Goal: Information Seeking & Learning: Learn about a topic

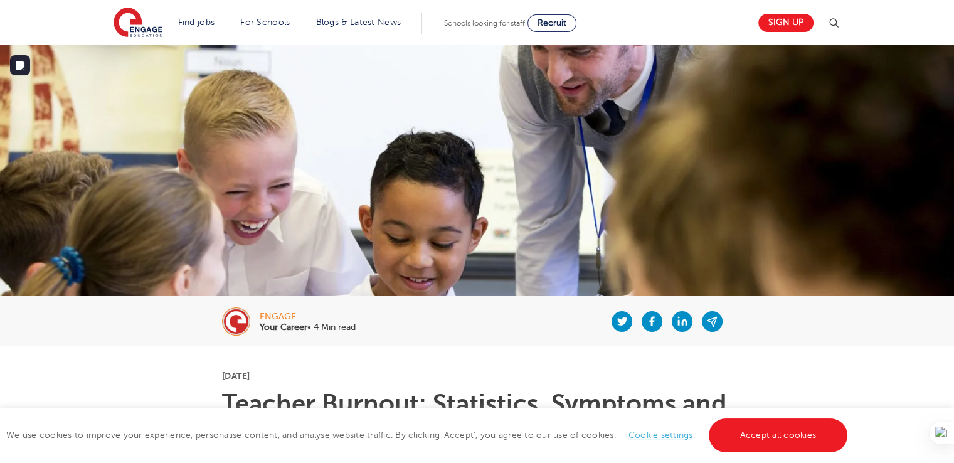
click at [568, 219] on img at bounding box center [477, 225] width 954 height 361
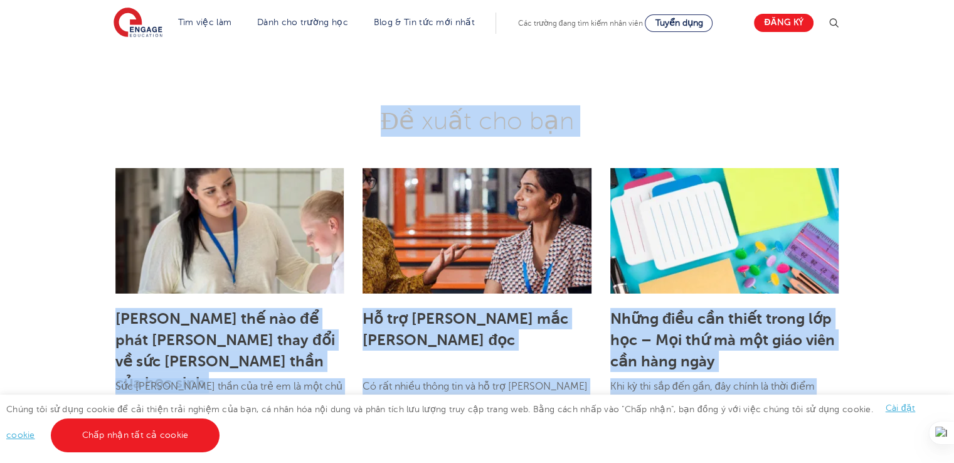
scroll to position [4376, 0]
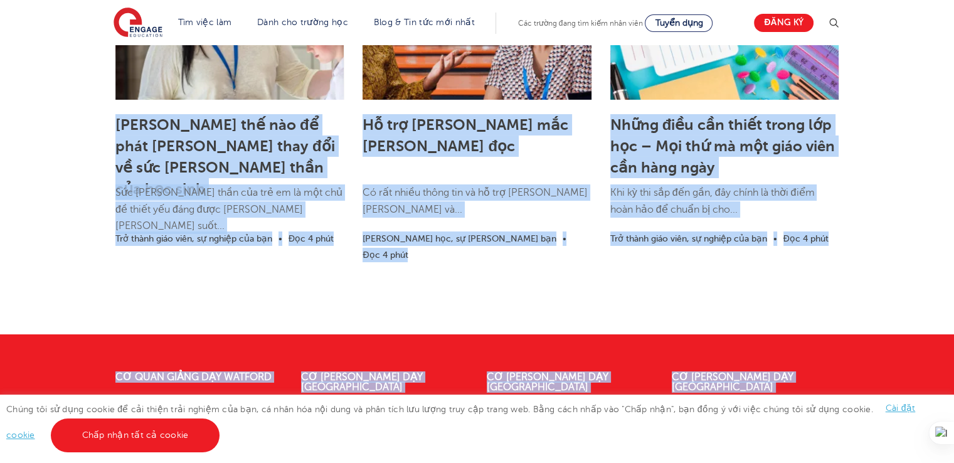
drag, startPoint x: 469, startPoint y: 334, endPoint x: 814, endPoint y: 487, distance: 377.1
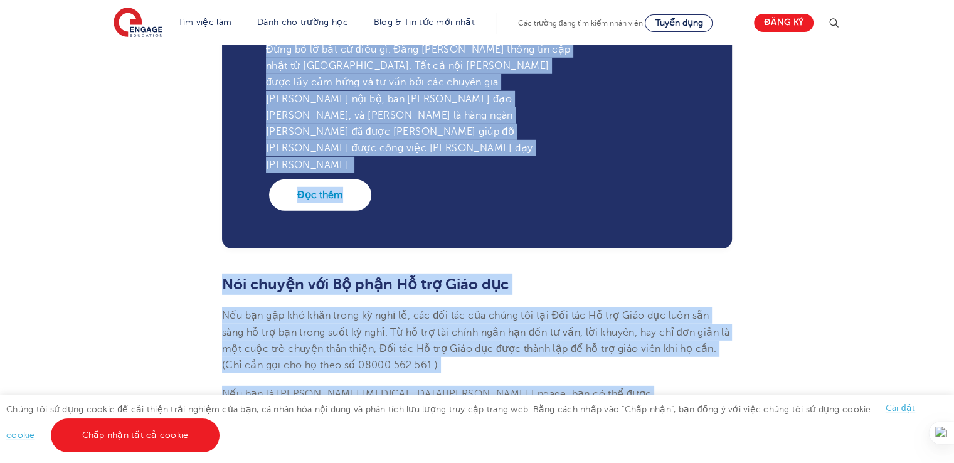
scroll to position [3686, 0]
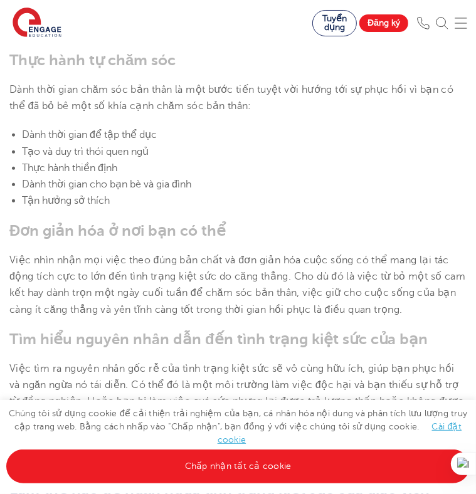
scroll to position [2807, 0]
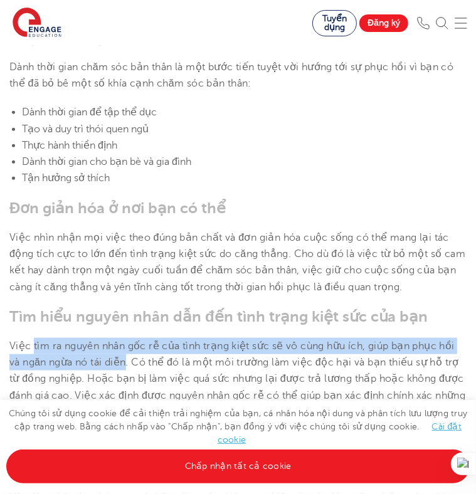
drag, startPoint x: 34, startPoint y: 185, endPoint x: 130, endPoint y: 199, distance: 97.0
click at [130, 341] on font "Việc tìm ra nguyên nhân gốc rễ của tình trạng kiệt sức sẽ vô cùng hữu ích, giúp…" at bounding box center [237, 387] width 456 height 93
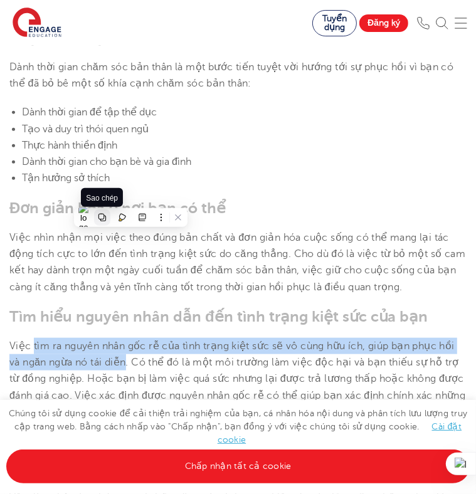
click at [100, 218] on icon at bounding box center [102, 217] width 9 height 9
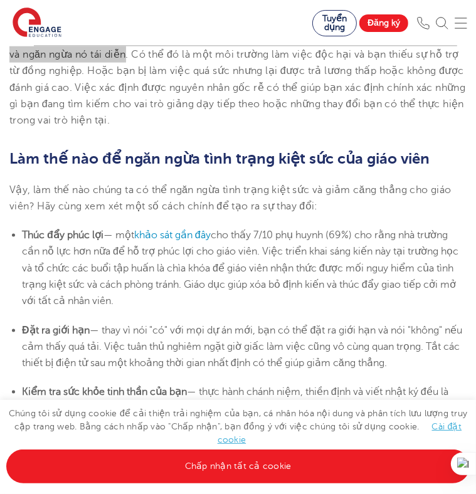
scroll to position [3121, 0]
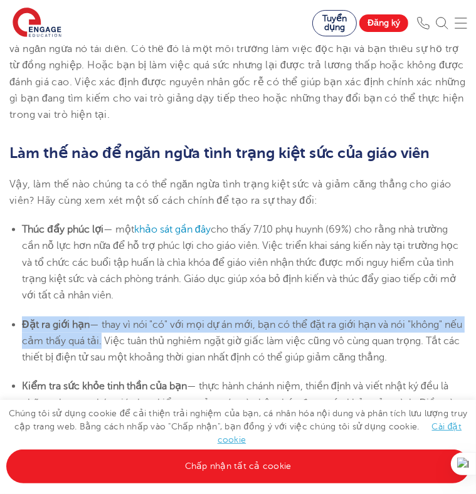
drag, startPoint x: 123, startPoint y: 181, endPoint x: 20, endPoint y: 157, distance: 105.5
click at [20, 317] on ul "Đặt ra [PERSON_NAME] — thay vì nói "có" với mọi dự án mới, bạn có thể đặt ra [P…" at bounding box center [237, 342] width 457 height 50
click at [45, 142] on icon at bounding box center [49, 141] width 9 height 9
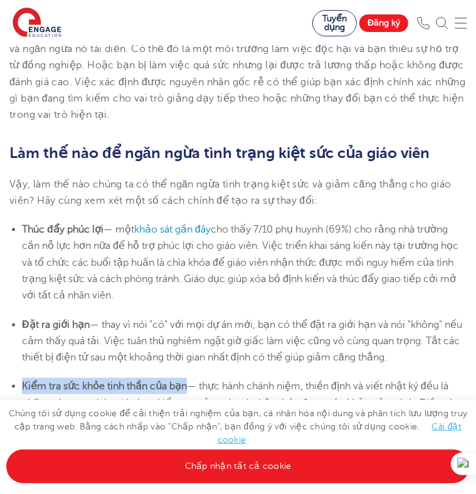
drag, startPoint x: 190, startPoint y: 230, endPoint x: 29, endPoint y: 229, distance: 161.2
click at [26, 381] on font "Kiểm tra sức khỏe tinh thần của bạn" at bounding box center [104, 386] width 165 height 11
click at [44, 249] on icon at bounding box center [41, 249] width 8 height 8
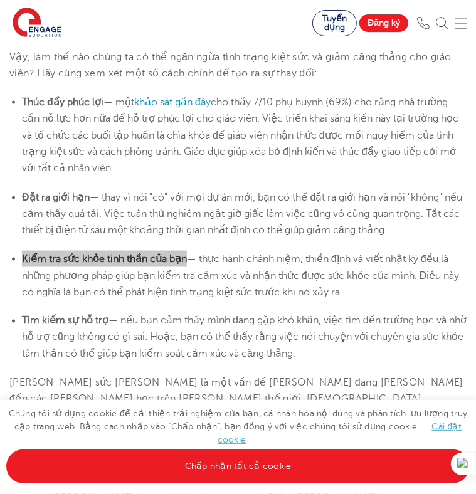
scroll to position [3247, 0]
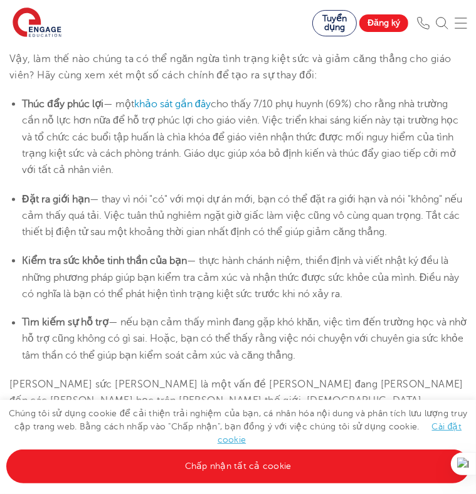
click at [109, 317] on font "Tìm kiếm sự hỗ trợ" at bounding box center [65, 322] width 87 height 11
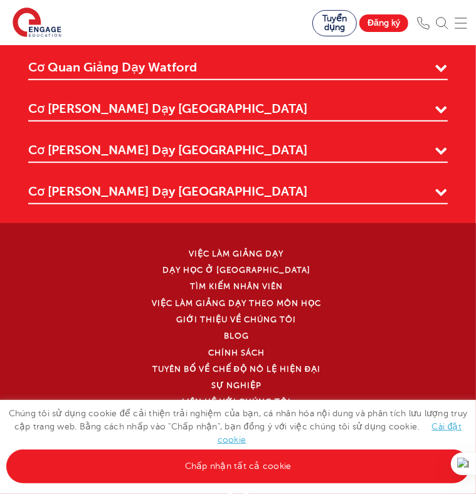
scroll to position [5316, 0]
